Goal: Task Accomplishment & Management: Use online tool/utility

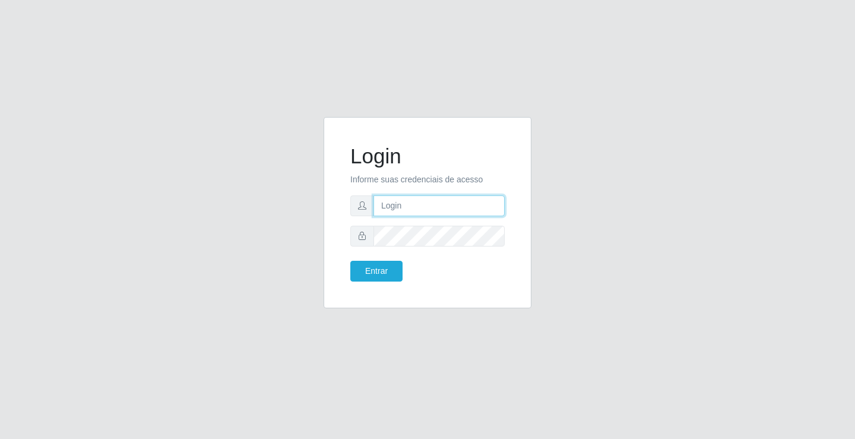
click at [390, 207] on input "text" at bounding box center [438, 205] width 131 height 21
type input "[PERSON_NAME]"
click at [350, 261] on button "Entrar" at bounding box center [376, 271] width 52 height 21
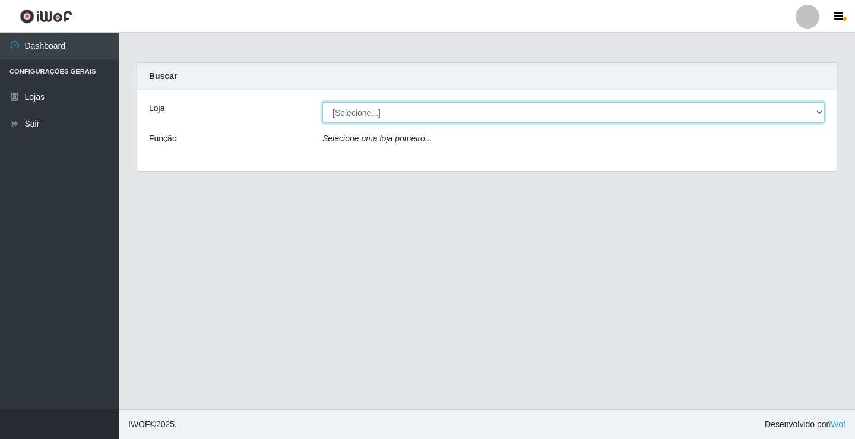
click at [441, 113] on select "[Selecione...] Ideal - Conceição" at bounding box center [573, 112] width 502 height 21
select select "231"
click at [322, 102] on select "[Selecione...] Ideal - Conceição" at bounding box center [573, 112] width 502 height 21
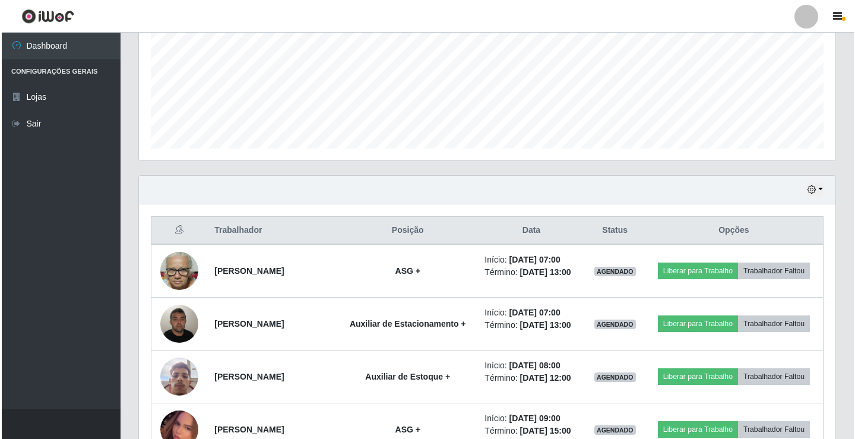
scroll to position [297, 0]
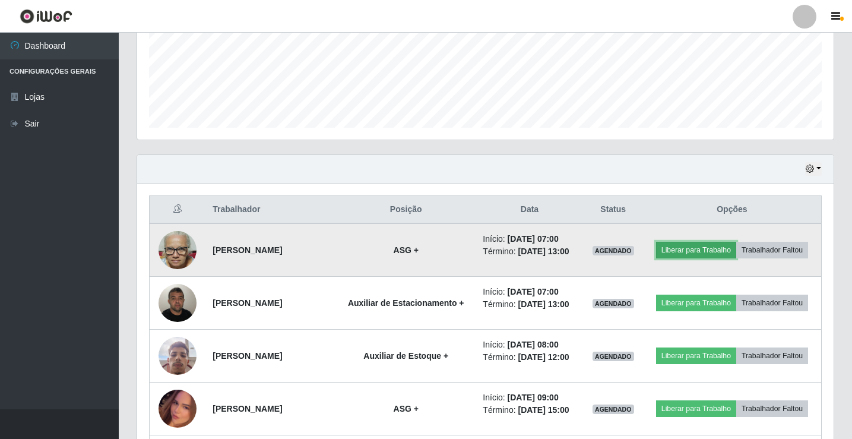
click at [727, 245] on button "Liberar para Trabalho" at bounding box center [696, 250] width 80 height 17
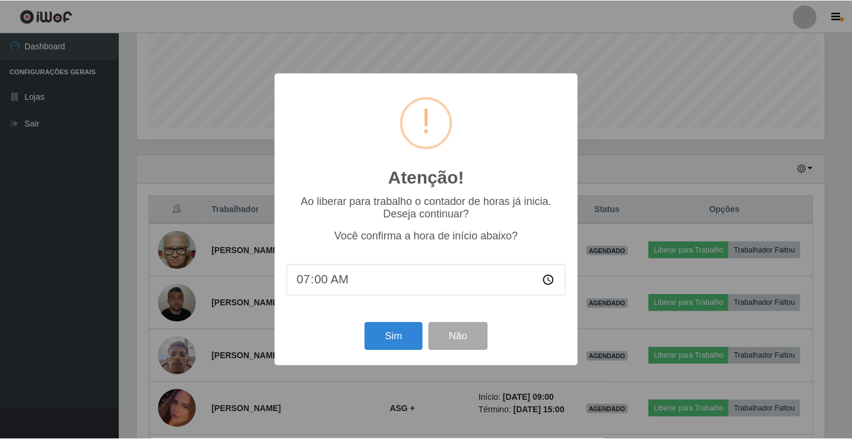
scroll to position [246, 691]
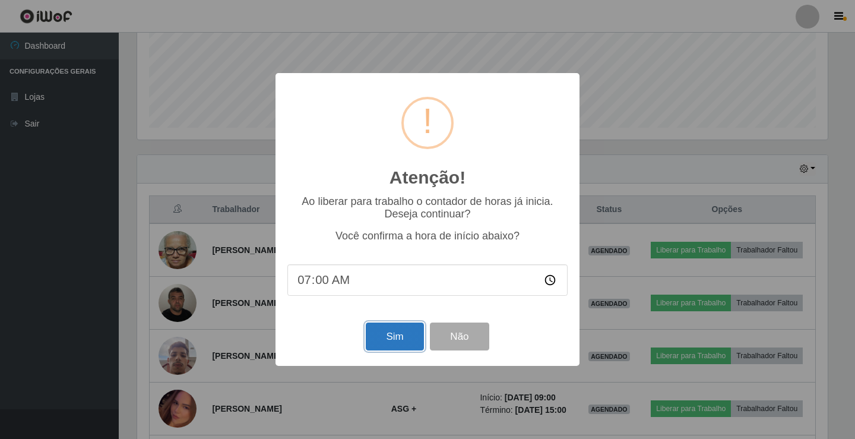
click at [398, 340] on button "Sim" at bounding box center [395, 336] width 58 height 28
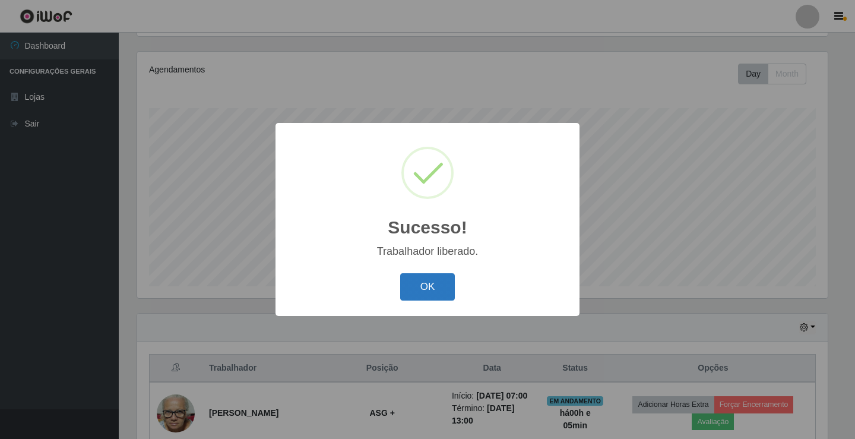
click at [426, 292] on button "OK" at bounding box center [427, 287] width 55 height 28
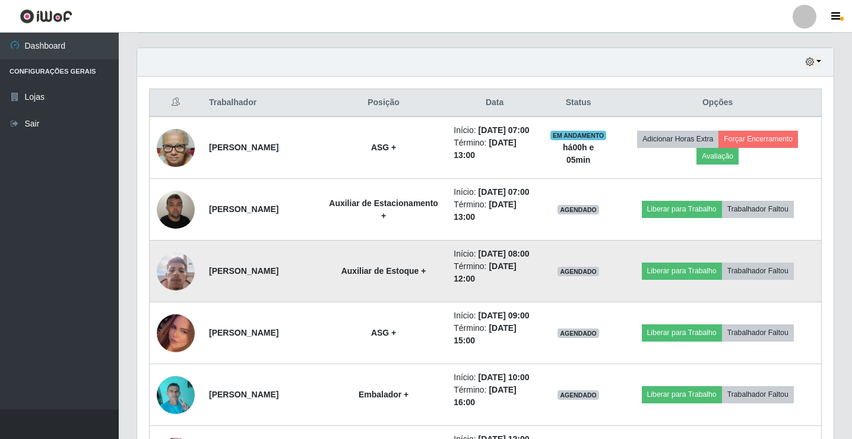
scroll to position [435, 0]
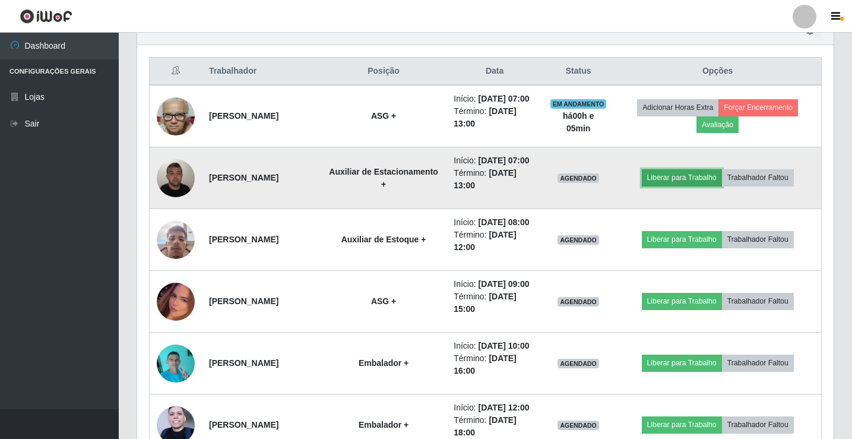
click at [691, 186] on button "Liberar para Trabalho" at bounding box center [682, 177] width 80 height 17
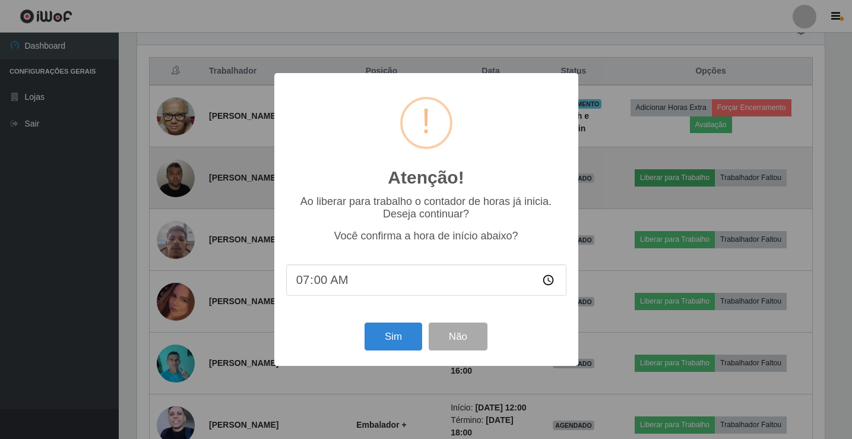
scroll to position [246, 691]
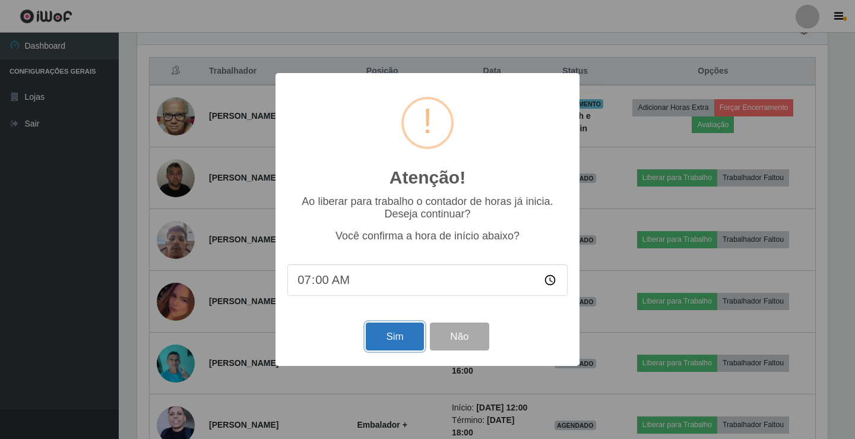
click at [378, 344] on button "Sim" at bounding box center [395, 336] width 58 height 28
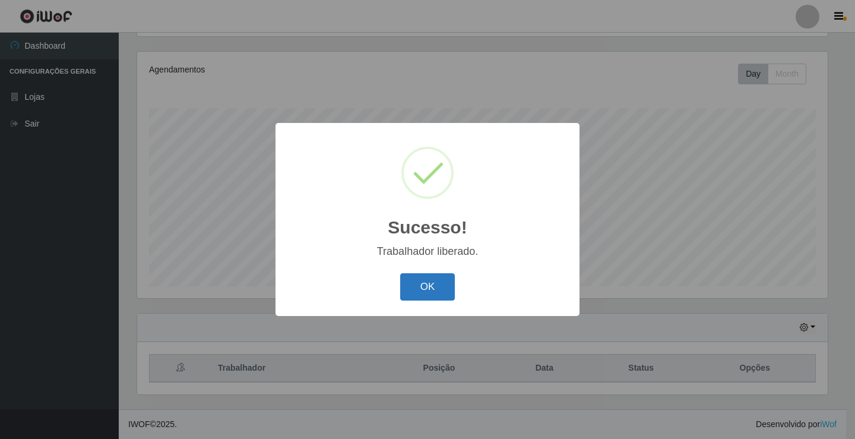
click at [422, 281] on button "OK" at bounding box center [427, 287] width 55 height 28
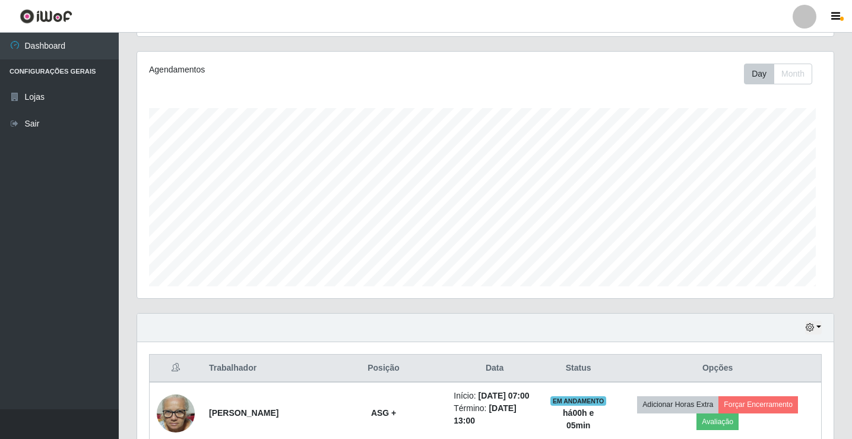
scroll to position [246, 697]
click at [806, 15] on div at bounding box center [805, 17] width 24 height 24
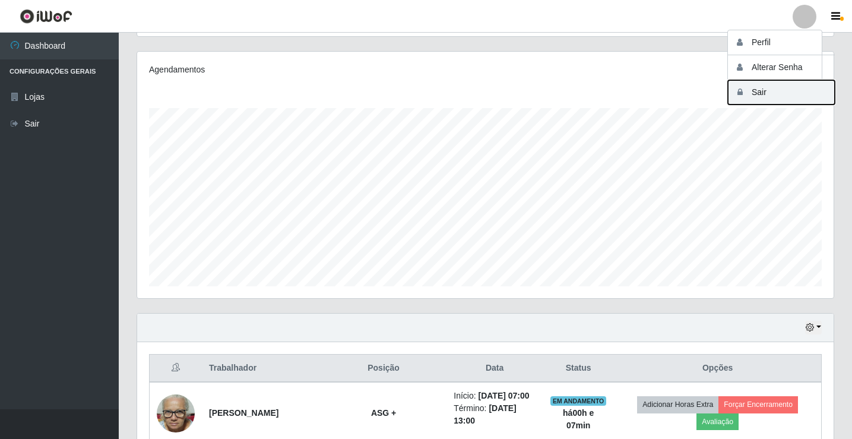
click at [787, 90] on button "Sair" at bounding box center [781, 92] width 107 height 24
